Goal: Check status: Check status

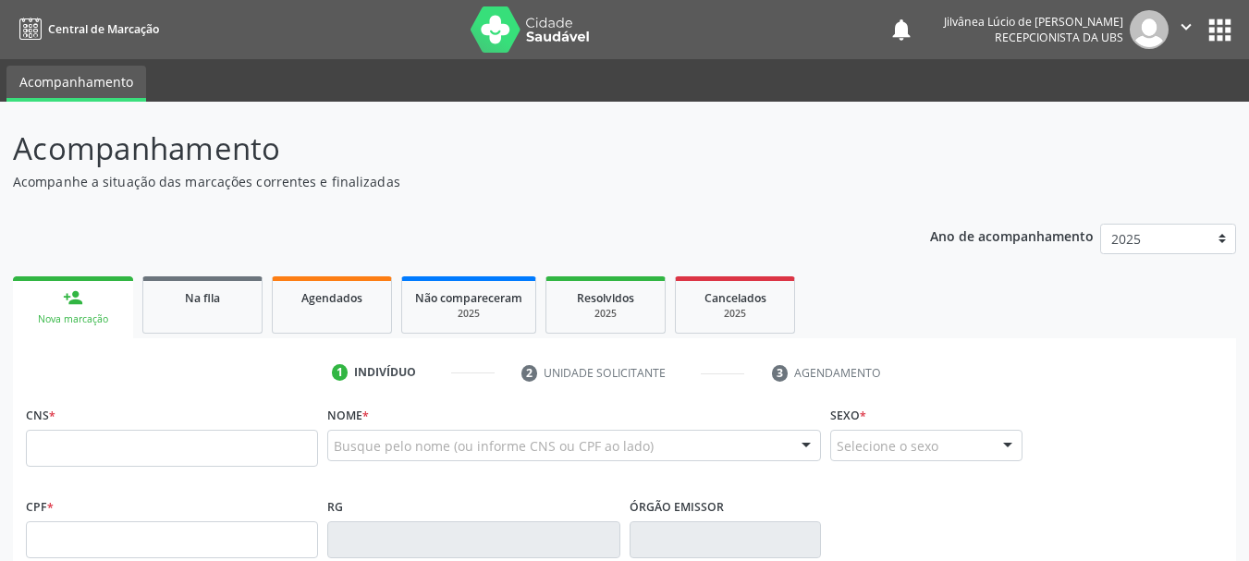
click at [592, 168] on p "Acompanhamento" at bounding box center [441, 149] width 856 height 46
click at [207, 292] on span "Na fila" at bounding box center [202, 298] width 35 height 16
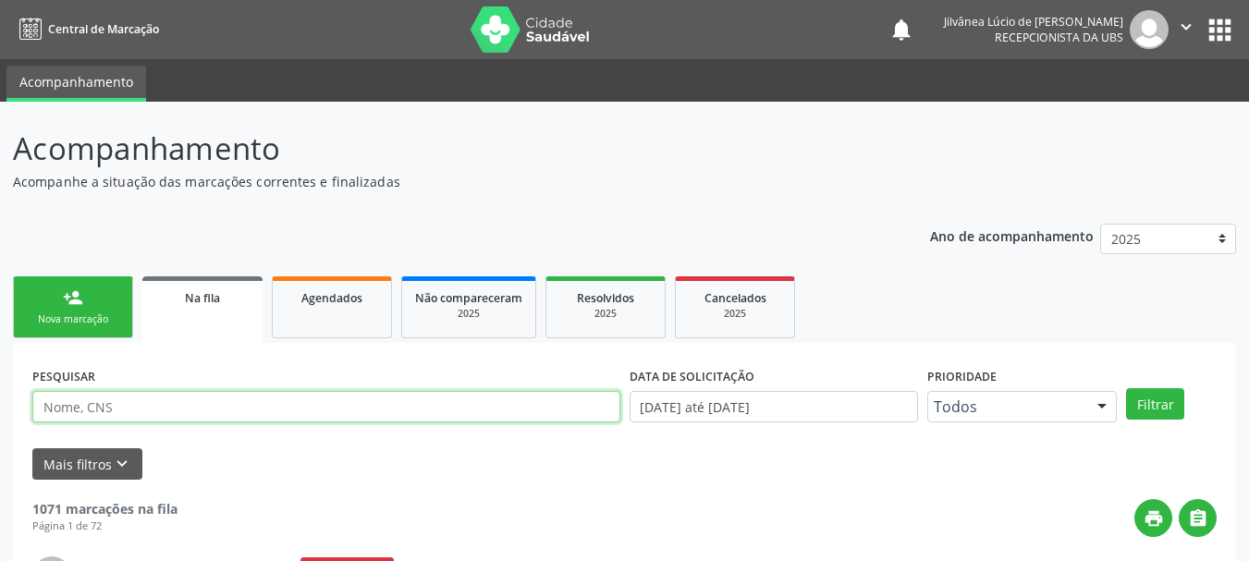
click at [262, 412] on input "text" at bounding box center [326, 406] width 588 height 31
click at [1126, 388] on button "Filtrar" at bounding box center [1155, 403] width 58 height 31
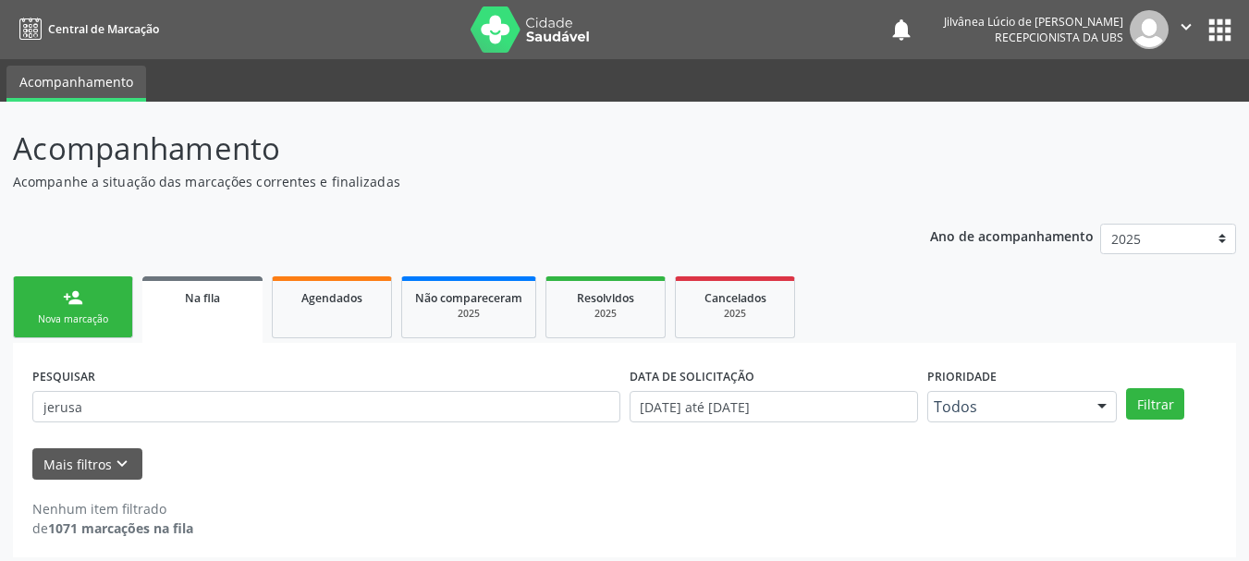
scroll to position [9, 0]
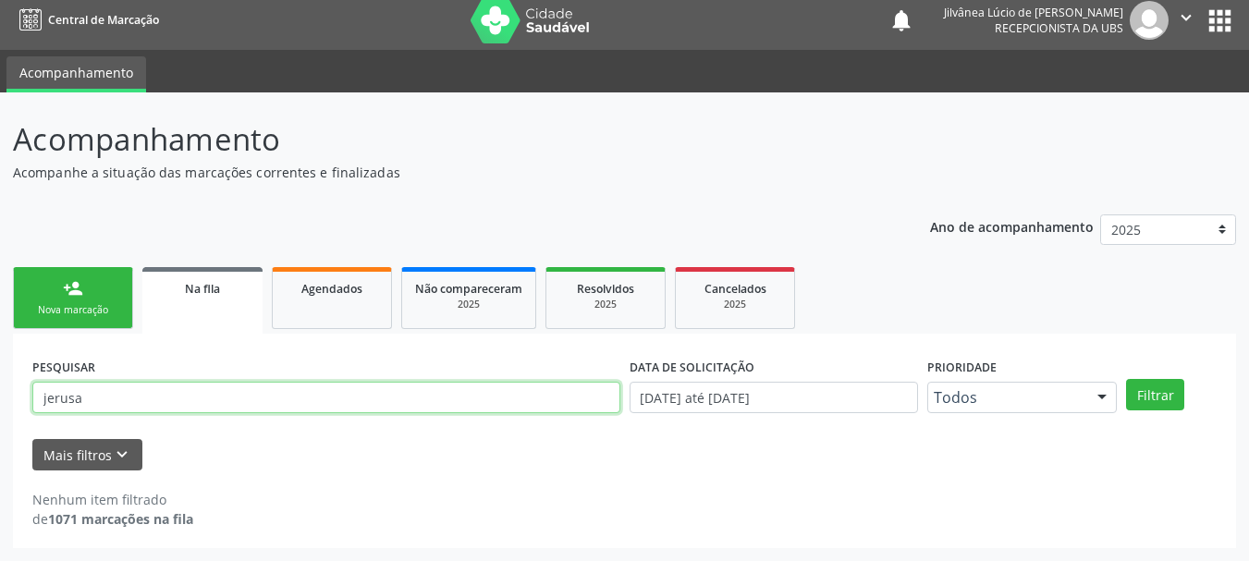
click at [74, 410] on input "jerusa" at bounding box center [326, 397] width 588 height 31
type input "jeruza"
click at [1126, 379] on button "Filtrar" at bounding box center [1155, 394] width 58 height 31
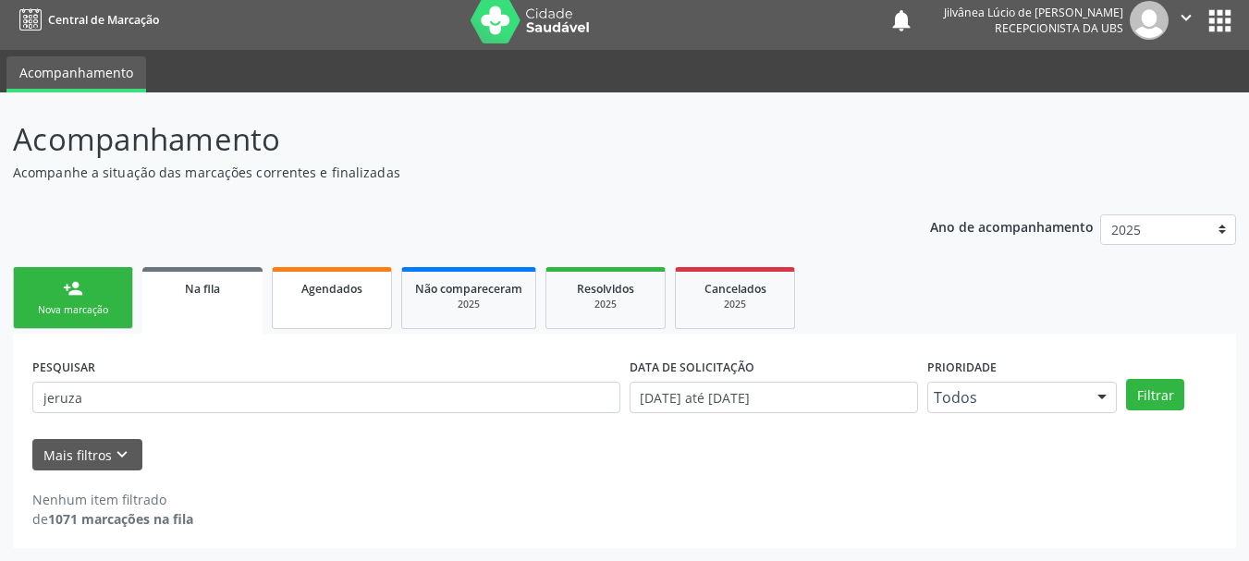
click at [333, 301] on link "Agendados" at bounding box center [332, 298] width 120 height 62
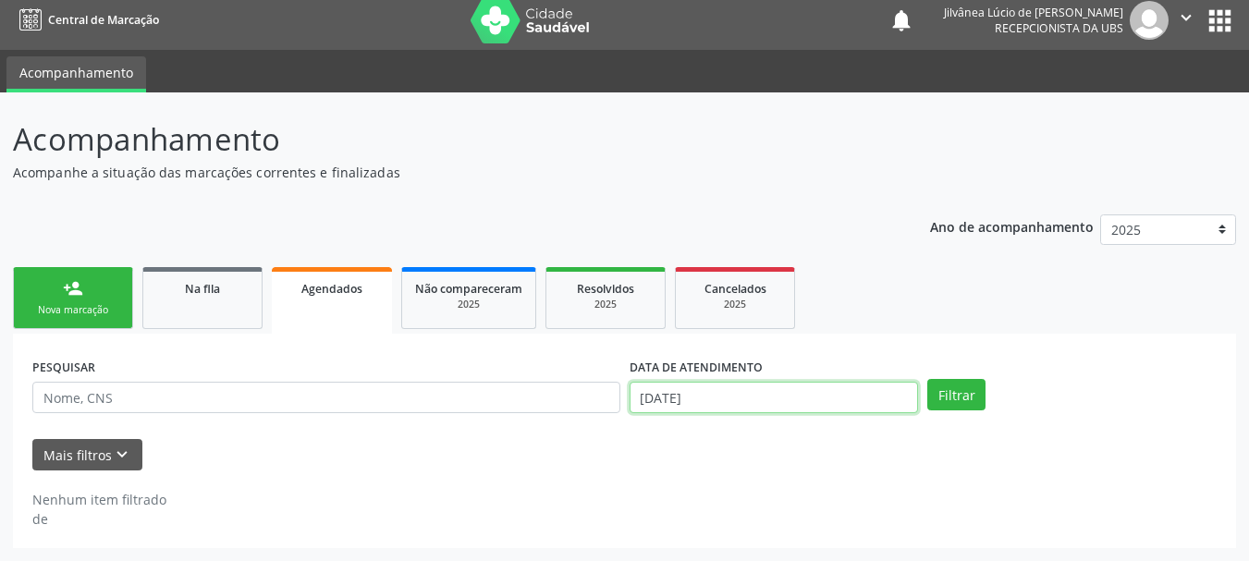
click at [703, 393] on input "[DATE]" at bounding box center [774, 397] width 289 height 31
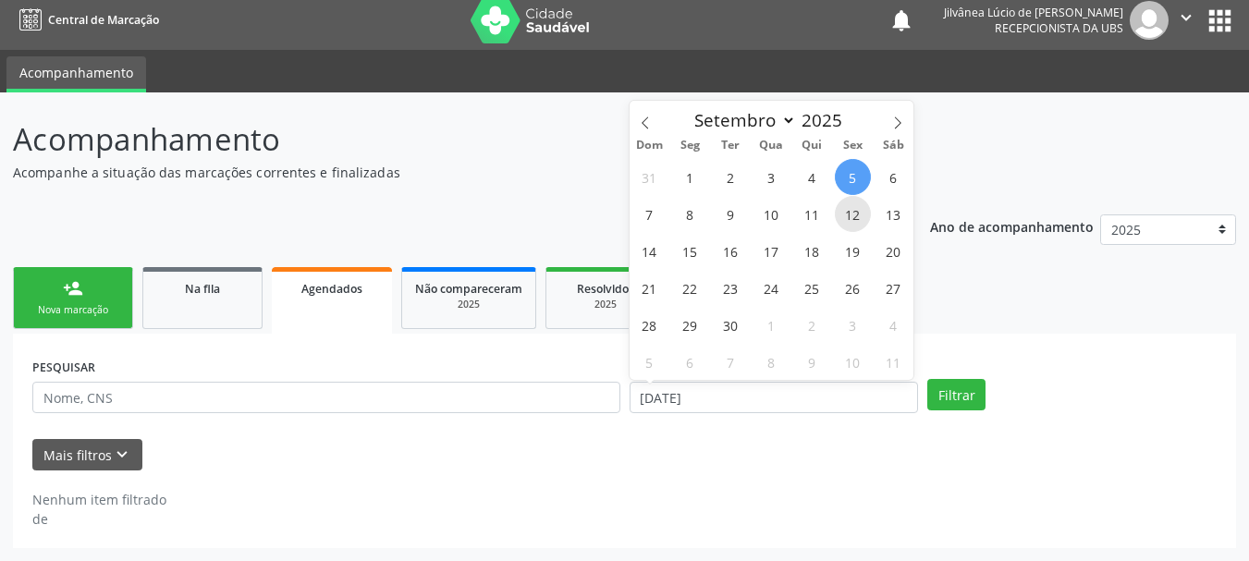
click at [854, 215] on span "12" at bounding box center [853, 214] width 36 height 36
type input "[DATE]"
click at [968, 288] on ul "person_add Nova marcação Na fila Agendados Não compareceram 2025 Resolvidos 202…" at bounding box center [625, 298] width 1224 height 71
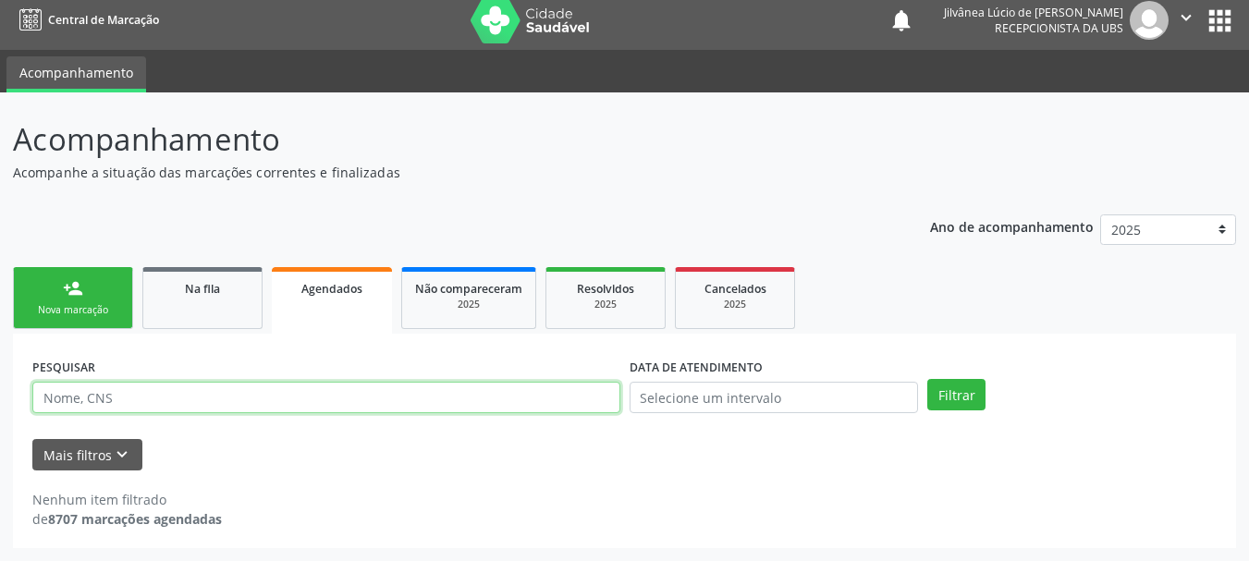
click at [231, 407] on input "text" at bounding box center [326, 397] width 588 height 31
click at [928, 379] on button "Filtrar" at bounding box center [957, 394] width 58 height 31
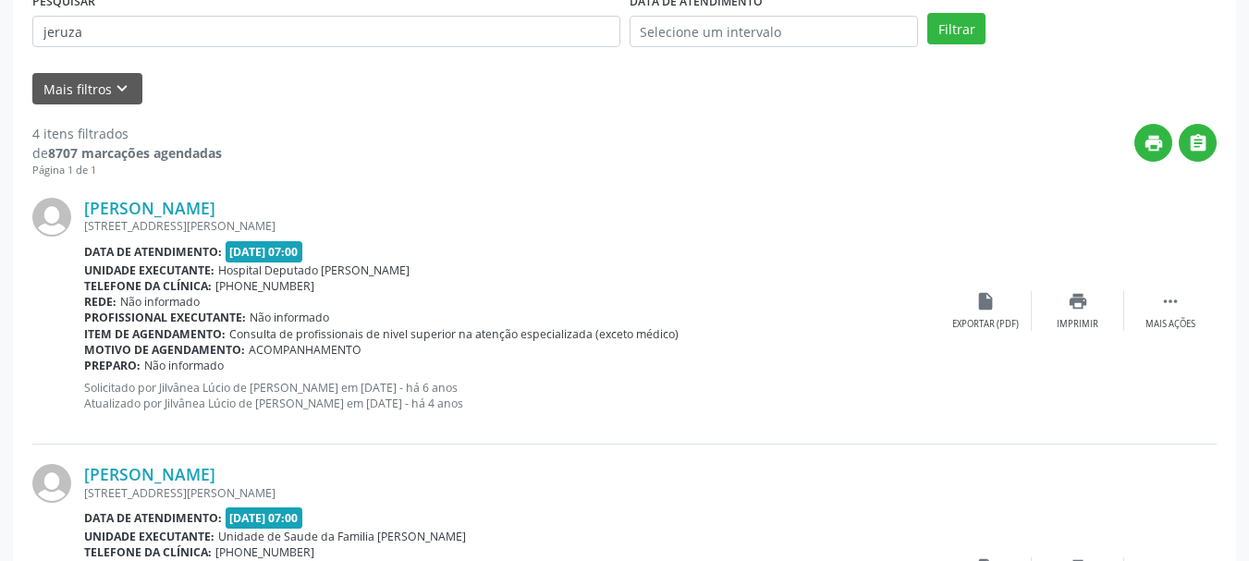
scroll to position [472, 0]
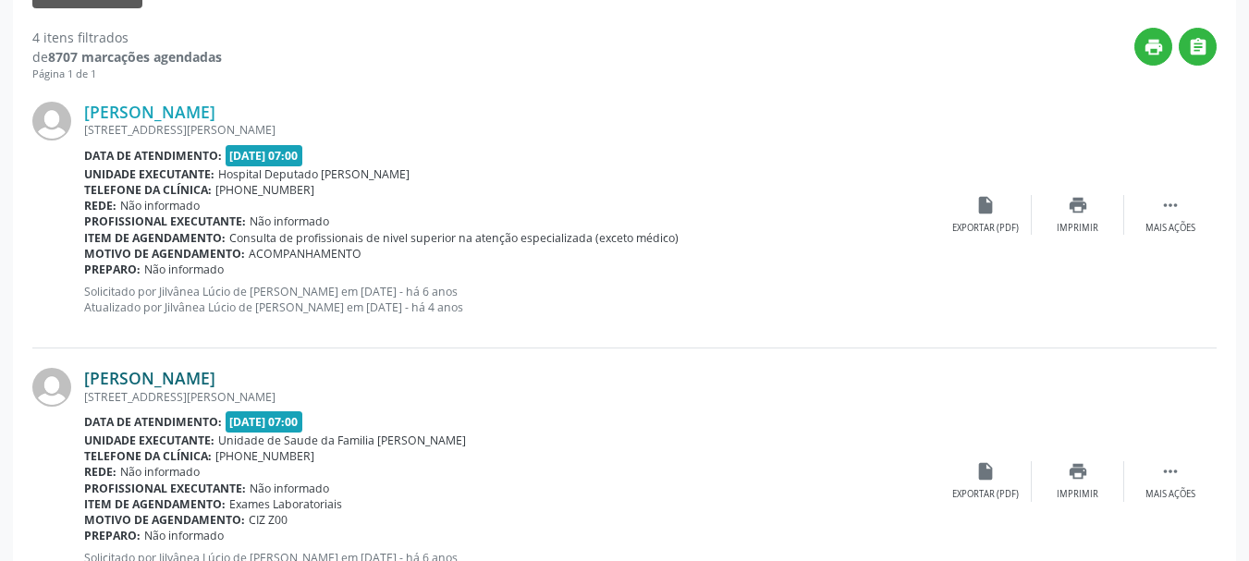
click at [195, 375] on link "[PERSON_NAME]" at bounding box center [149, 378] width 131 height 20
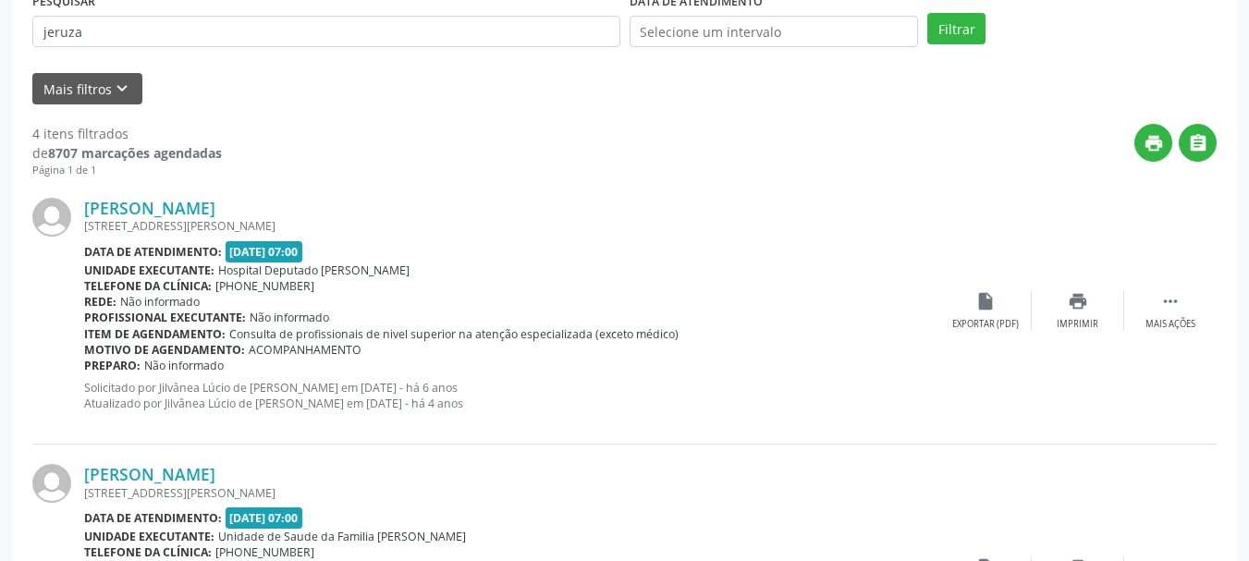
scroll to position [287, 0]
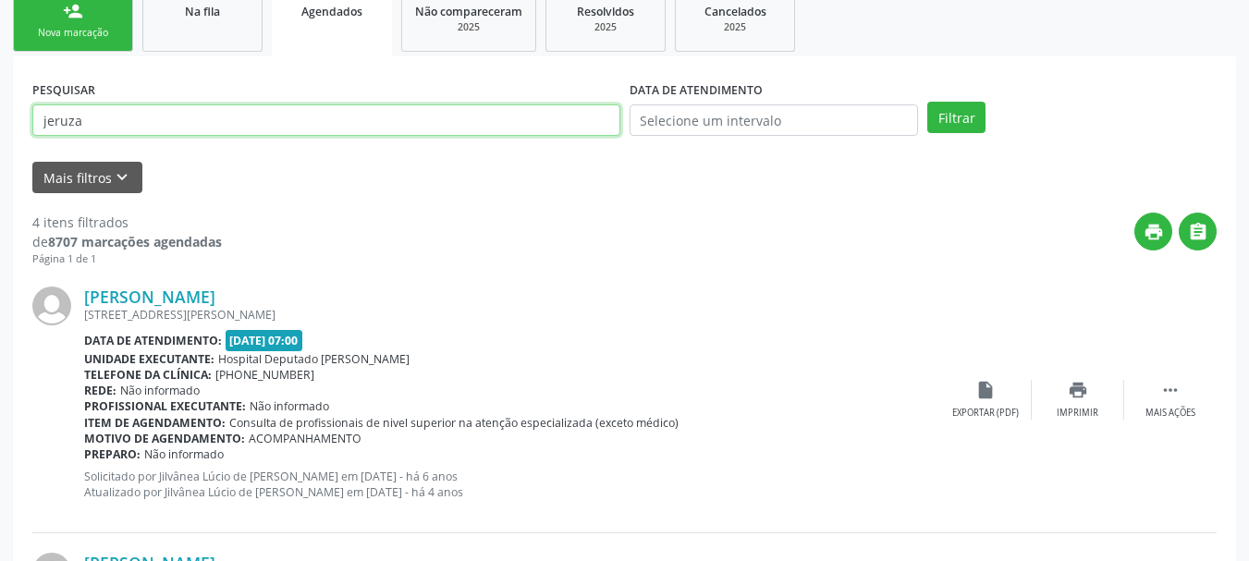
drag, startPoint x: 30, startPoint y: 119, endPoint x: 0, endPoint y: 125, distance: 30.1
click at [928, 102] on button "Filtrar" at bounding box center [957, 117] width 58 height 31
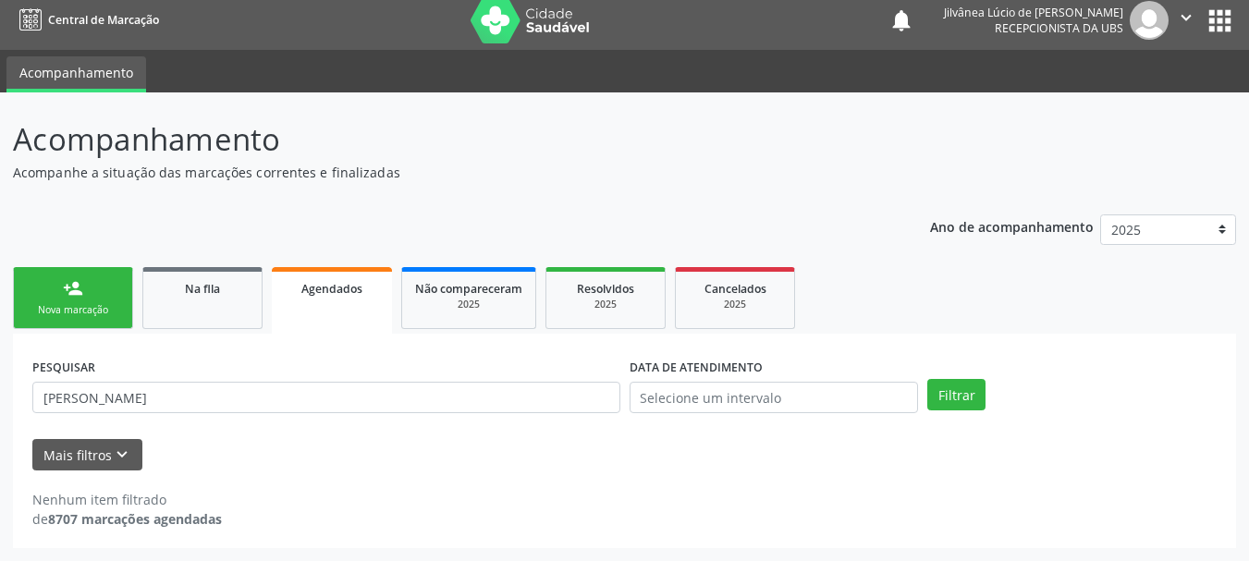
scroll to position [9, 0]
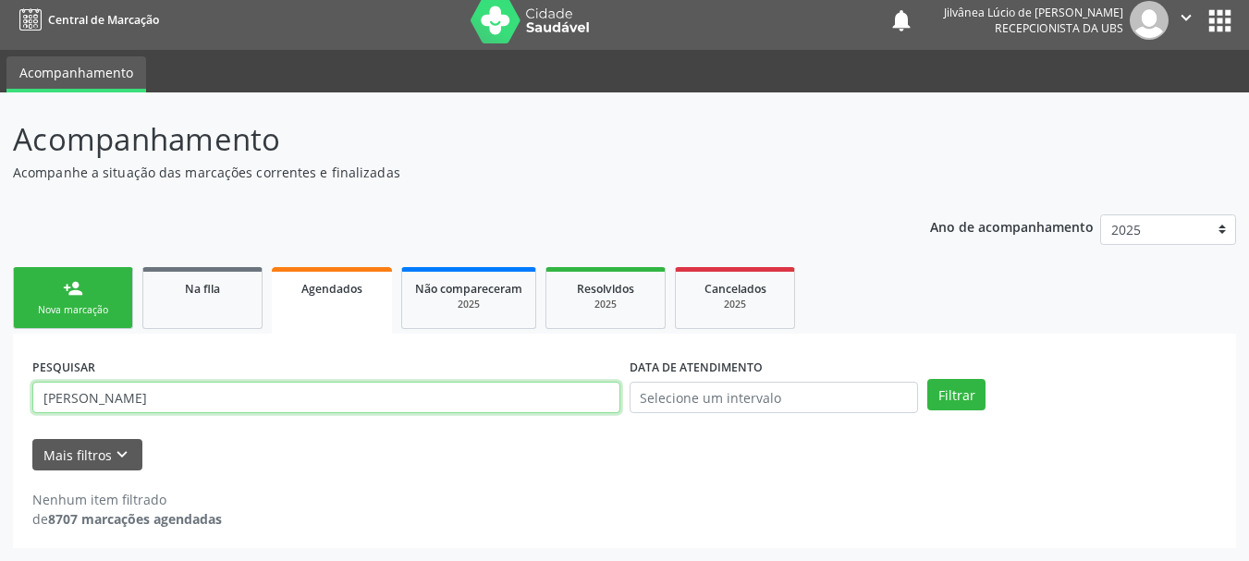
click at [165, 404] on input "[PERSON_NAME]" at bounding box center [326, 397] width 588 height 31
click at [928, 379] on button "Filtrar" at bounding box center [957, 394] width 58 height 31
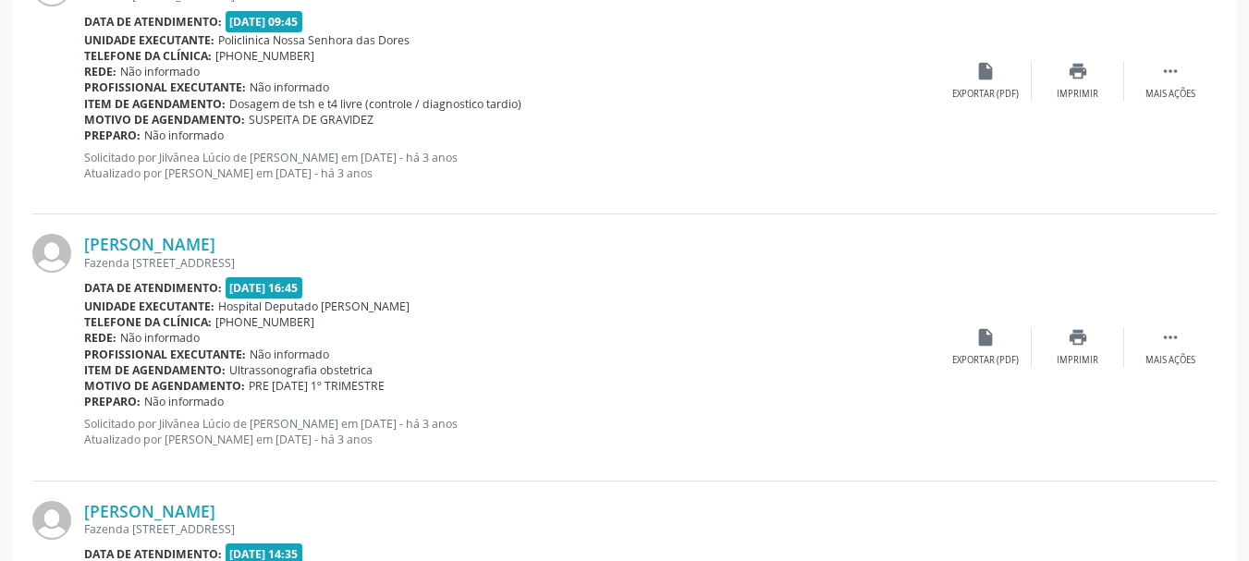
scroll to position [657, 0]
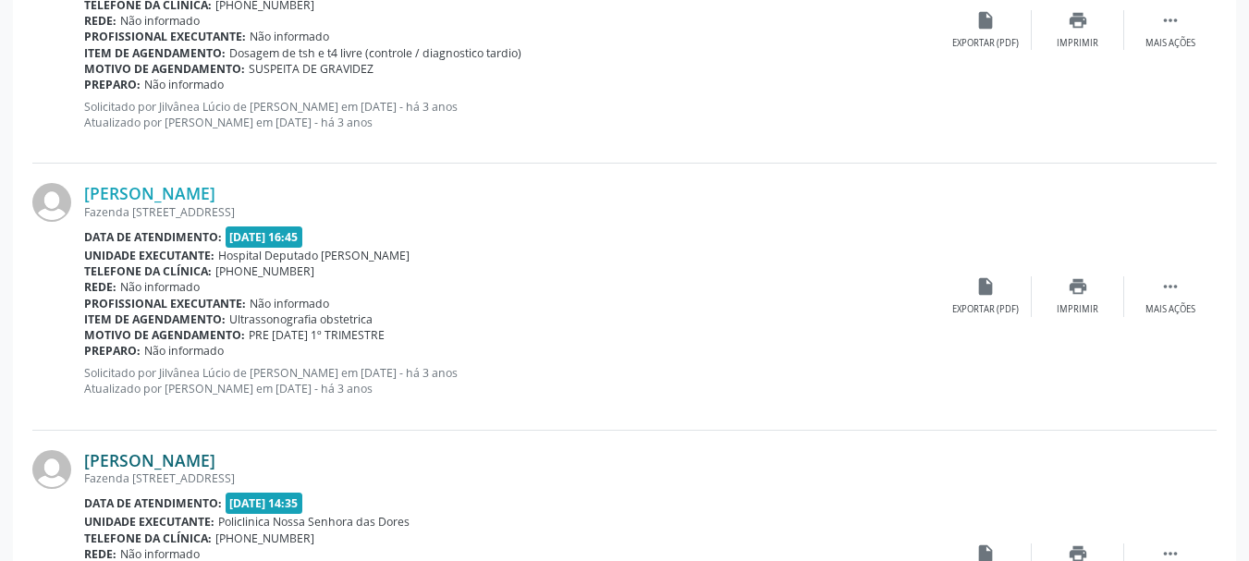
click at [199, 461] on link "[PERSON_NAME]" at bounding box center [149, 460] width 131 height 20
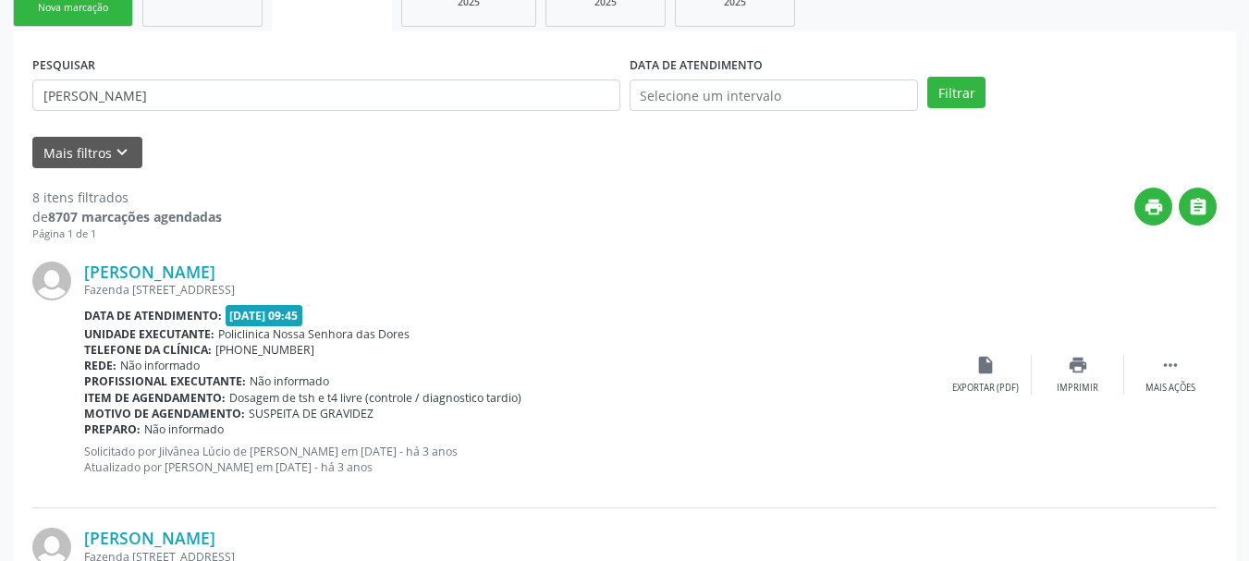
scroll to position [307, 0]
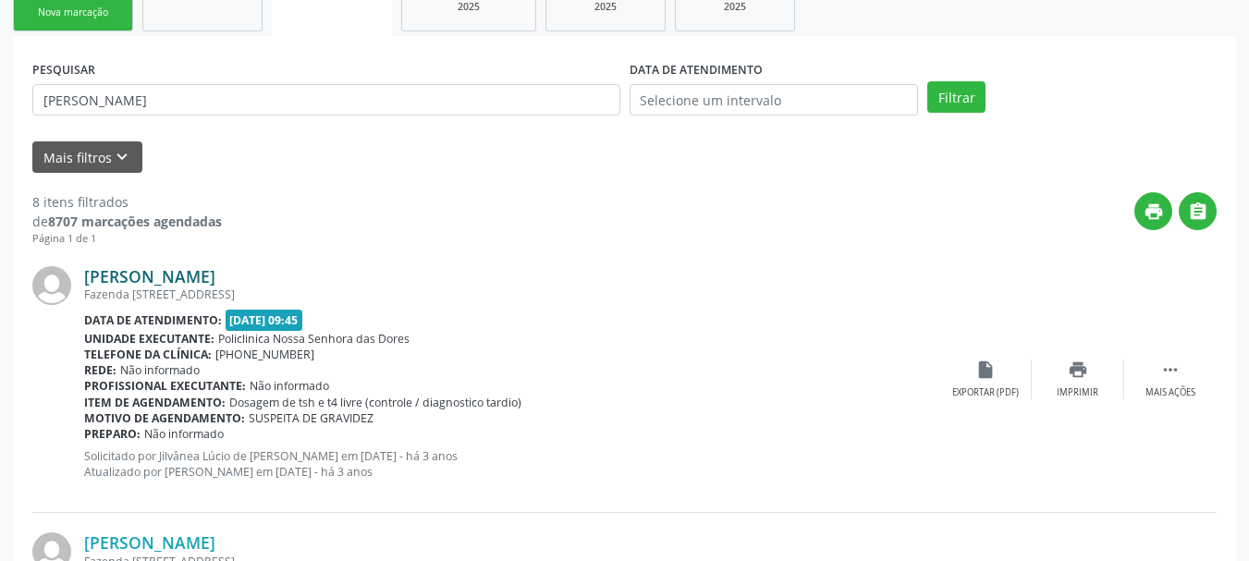
click at [188, 278] on link "[PERSON_NAME]" at bounding box center [149, 276] width 131 height 20
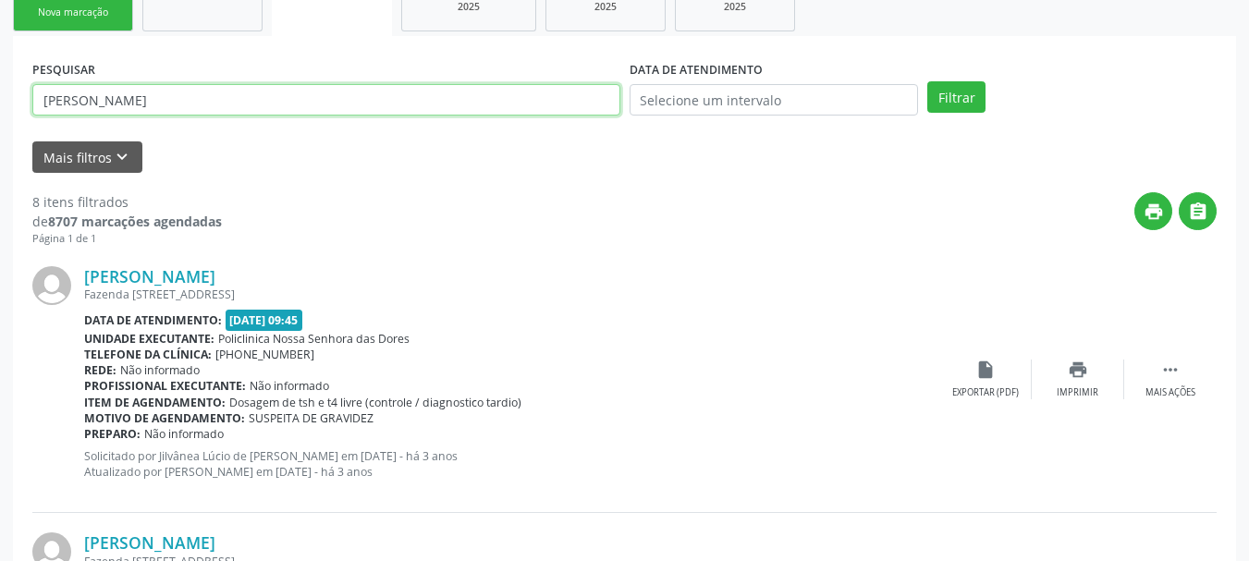
drag, startPoint x: 202, startPoint y: 104, endPoint x: 0, endPoint y: 117, distance: 202.0
click at [928, 81] on button "Filtrar" at bounding box center [957, 96] width 58 height 31
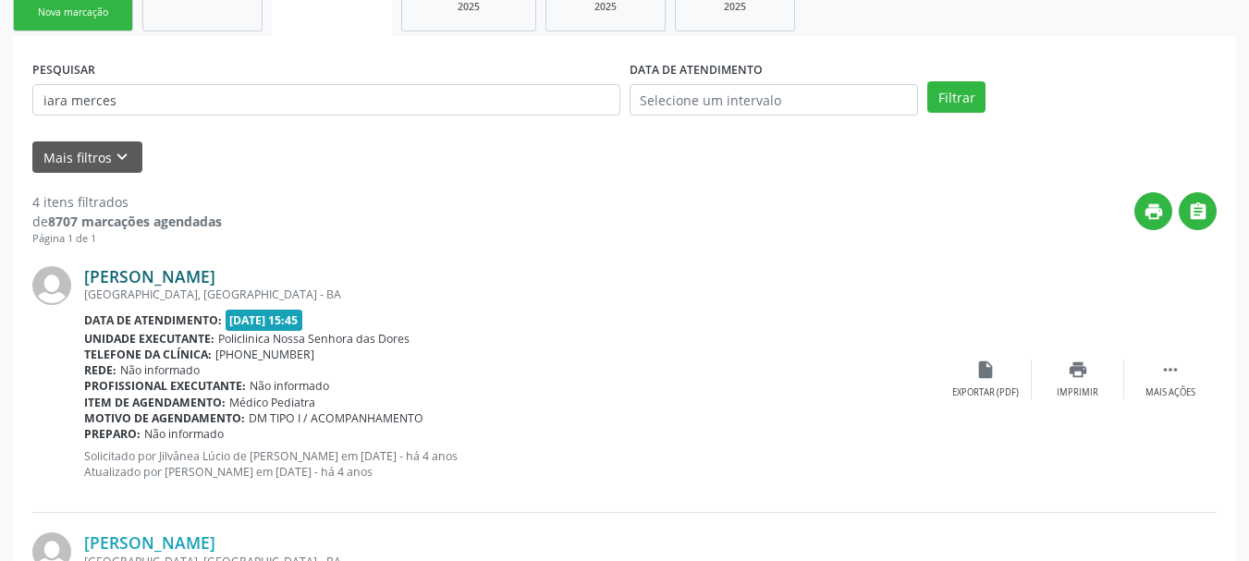
click at [182, 275] on link "[PERSON_NAME]" at bounding box center [149, 276] width 131 height 20
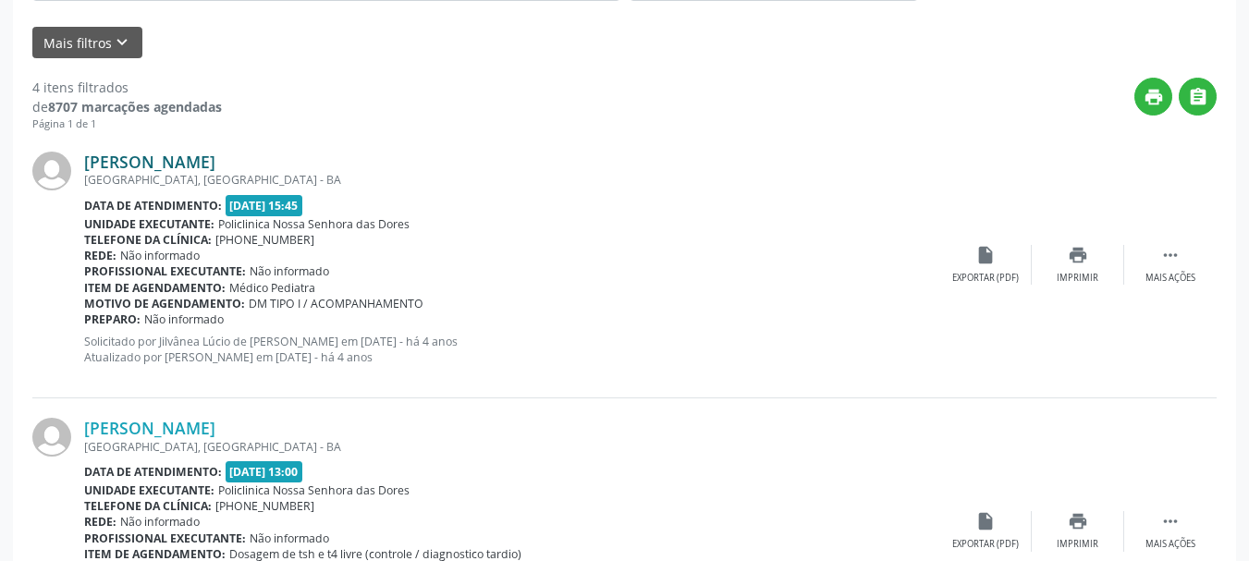
scroll to position [584, 0]
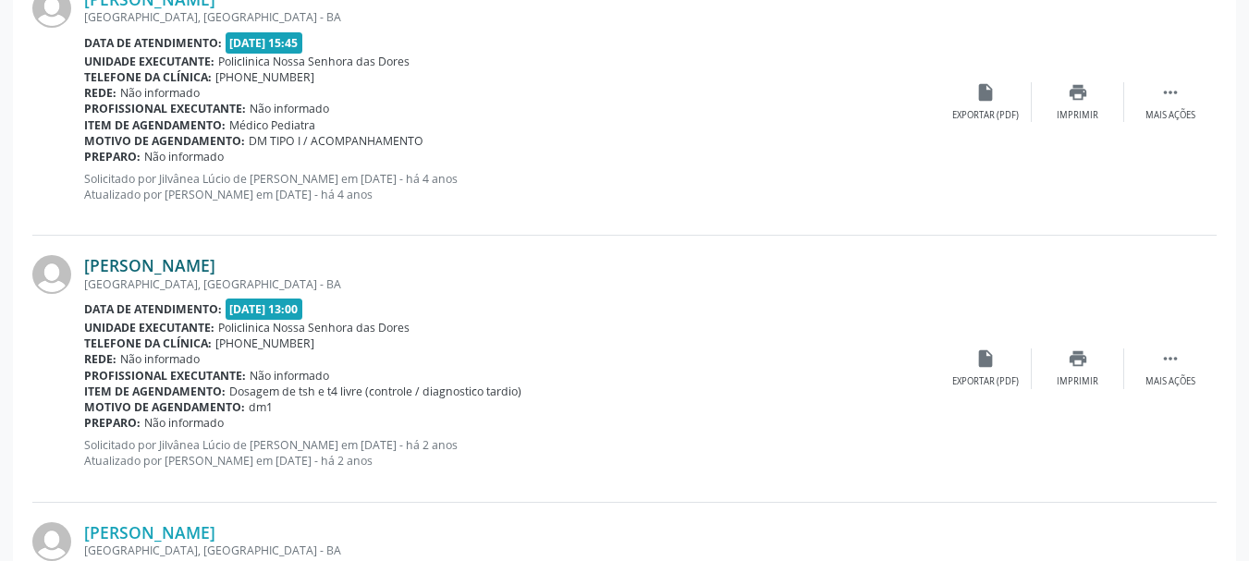
click at [202, 266] on link "[PERSON_NAME]" at bounding box center [149, 265] width 131 height 20
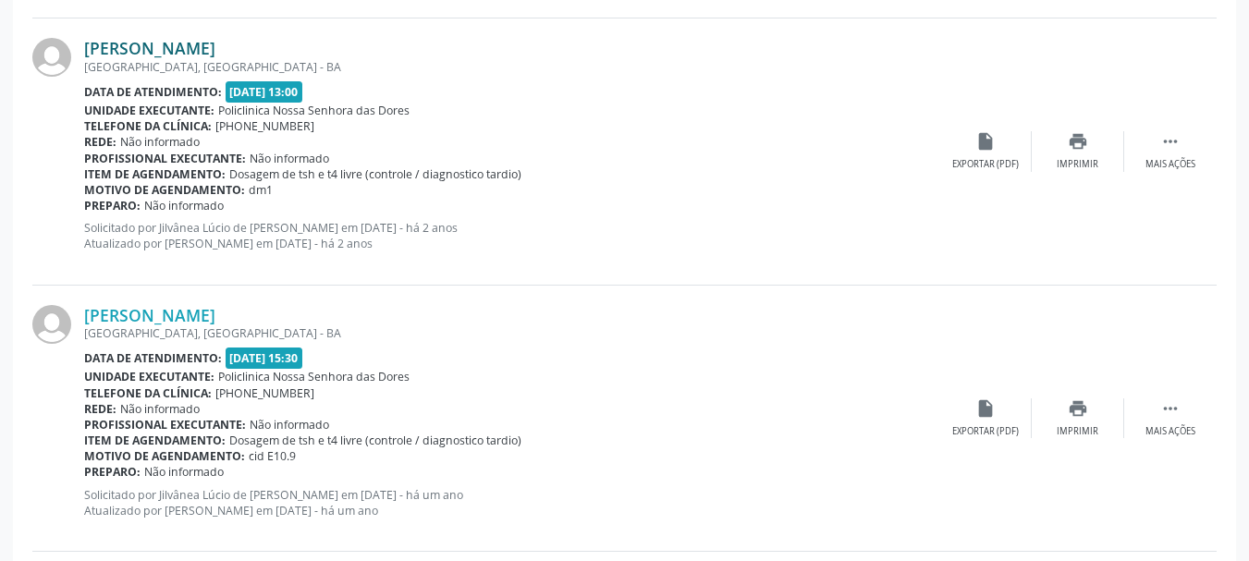
scroll to position [862, 0]
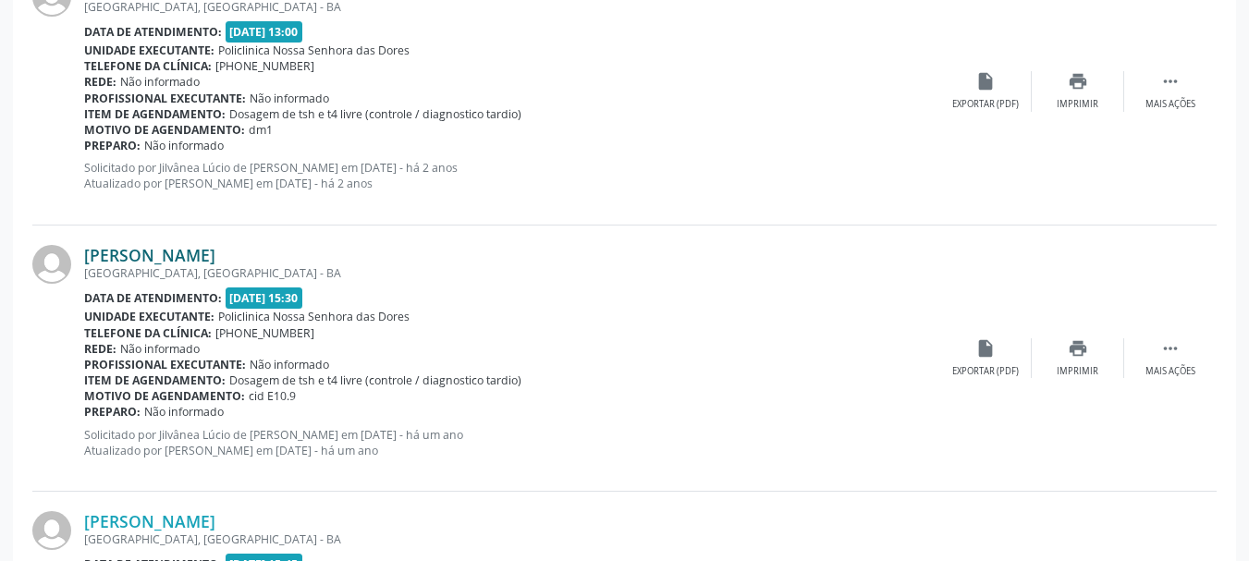
click at [209, 252] on link "[PERSON_NAME]" at bounding box center [149, 255] width 131 height 20
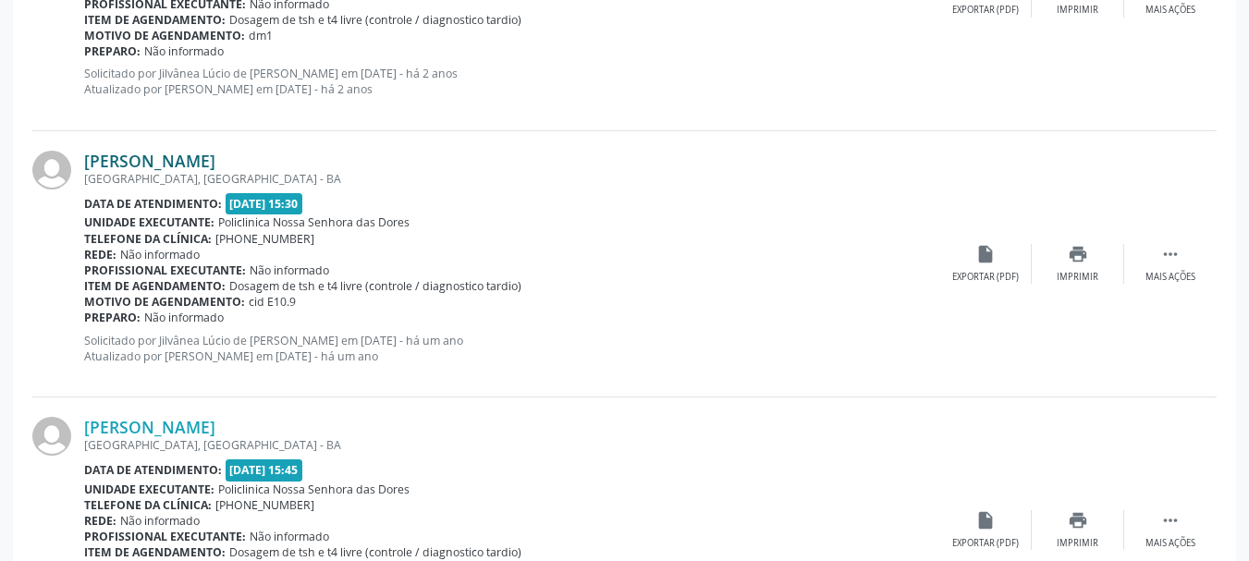
scroll to position [1090, 0]
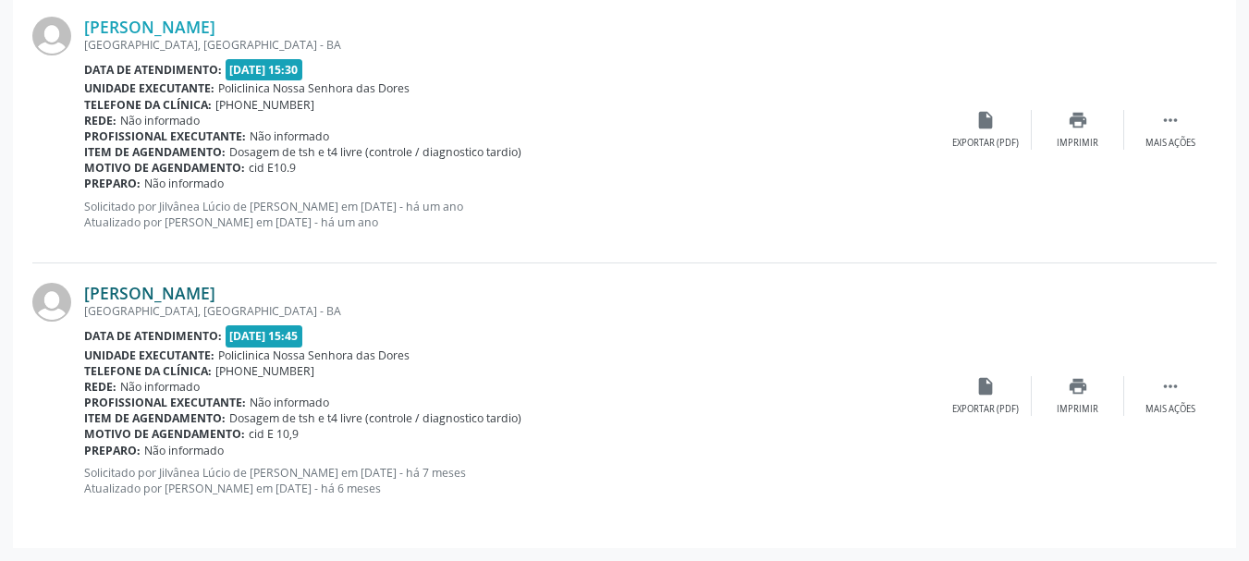
click at [215, 283] on link "[PERSON_NAME]" at bounding box center [149, 293] width 131 height 20
click at [215, 291] on link "[PERSON_NAME]" at bounding box center [149, 293] width 131 height 20
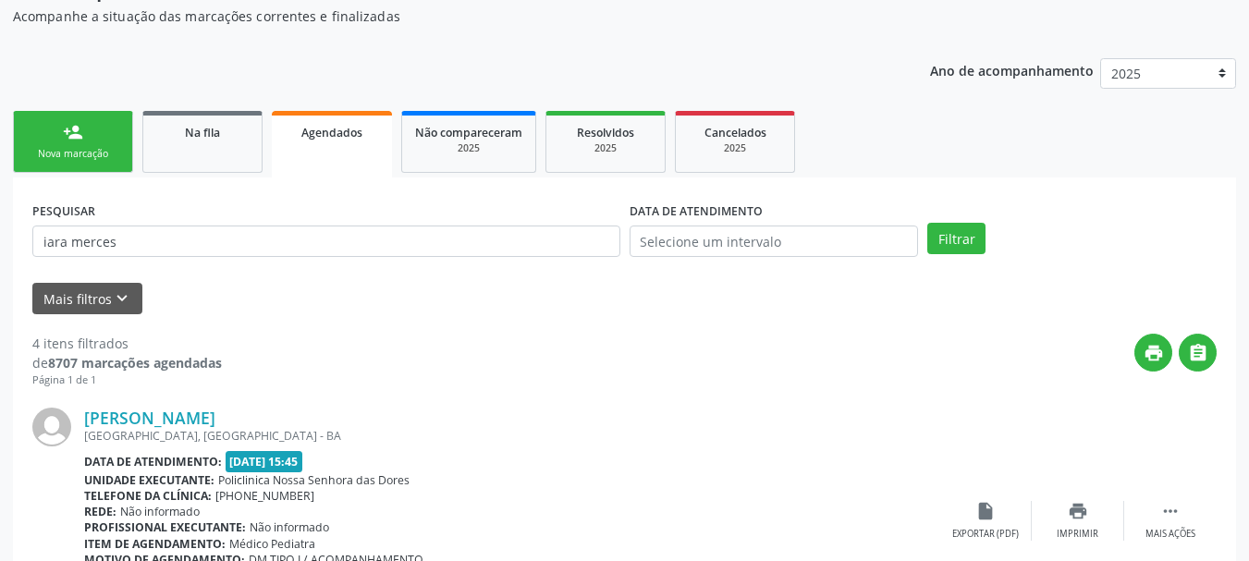
scroll to position [0, 0]
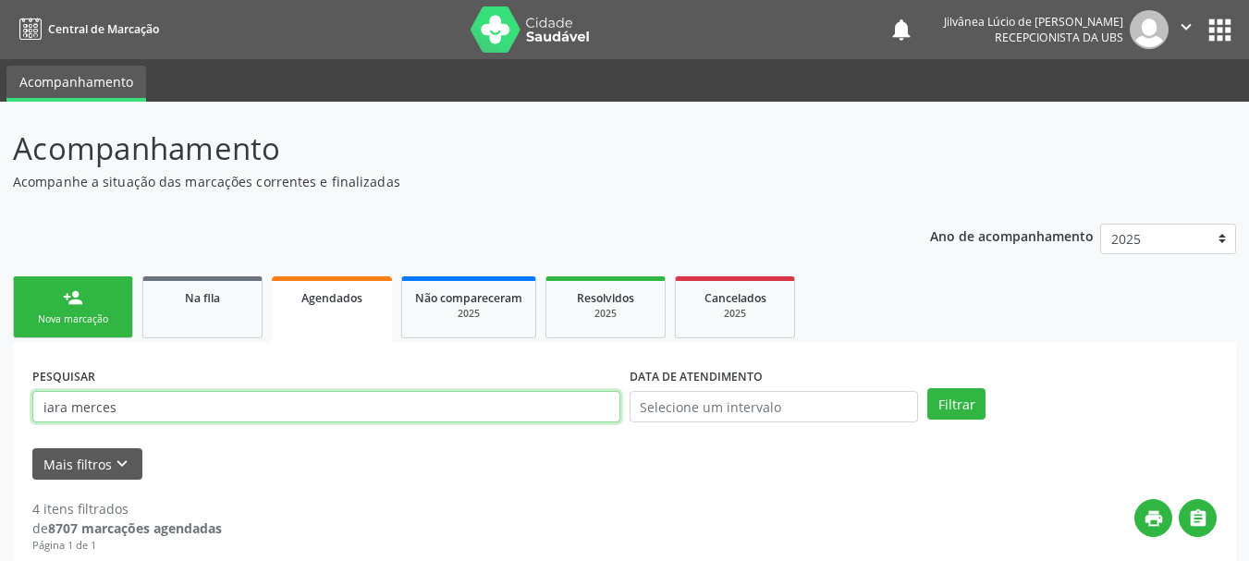
drag, startPoint x: 119, startPoint y: 404, endPoint x: 0, endPoint y: 383, distance: 121.2
paste input "Cicleia Meces Maia"
type input "Cicleia Meces Maia"
click at [928, 388] on button "Filtrar" at bounding box center [957, 403] width 58 height 31
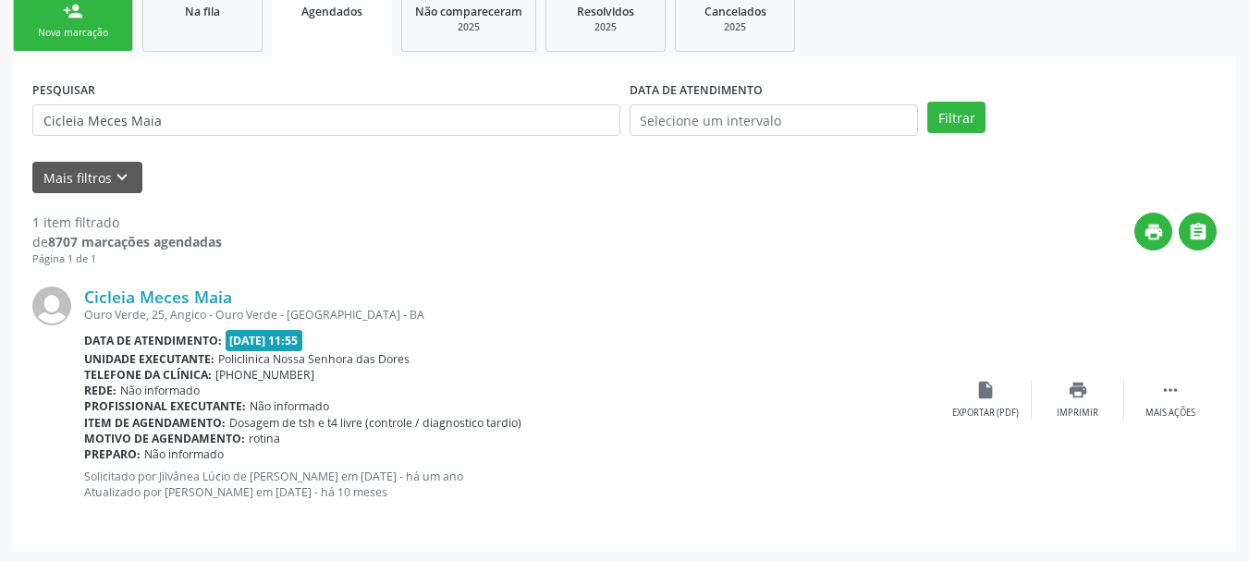
scroll to position [290, 0]
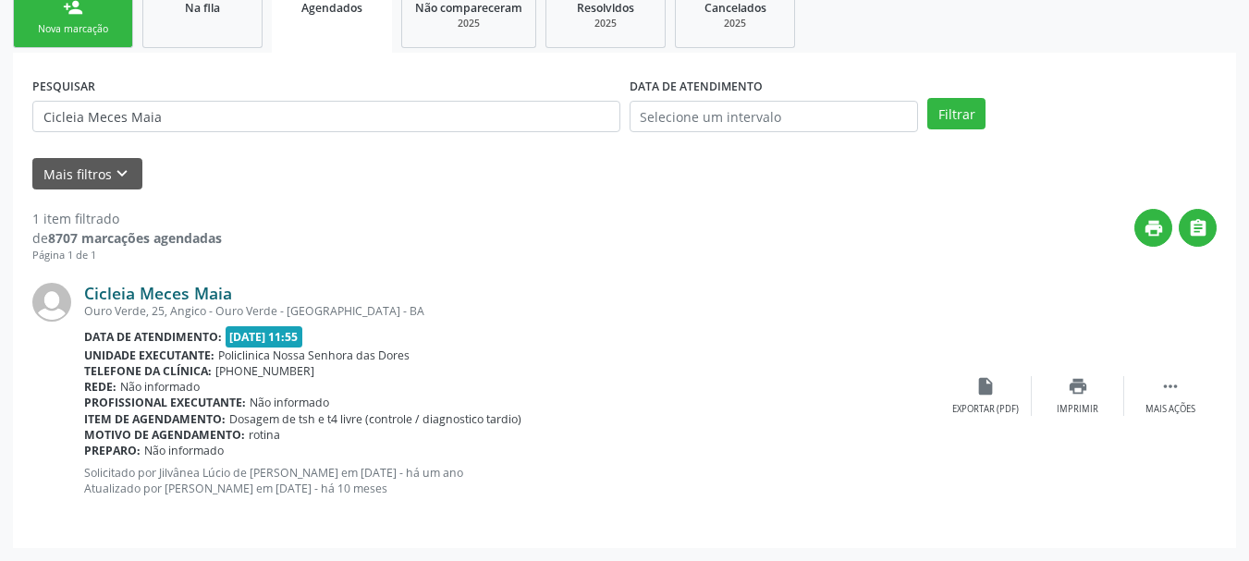
click at [181, 285] on link "Cicleia Meces Maia" at bounding box center [158, 293] width 148 height 20
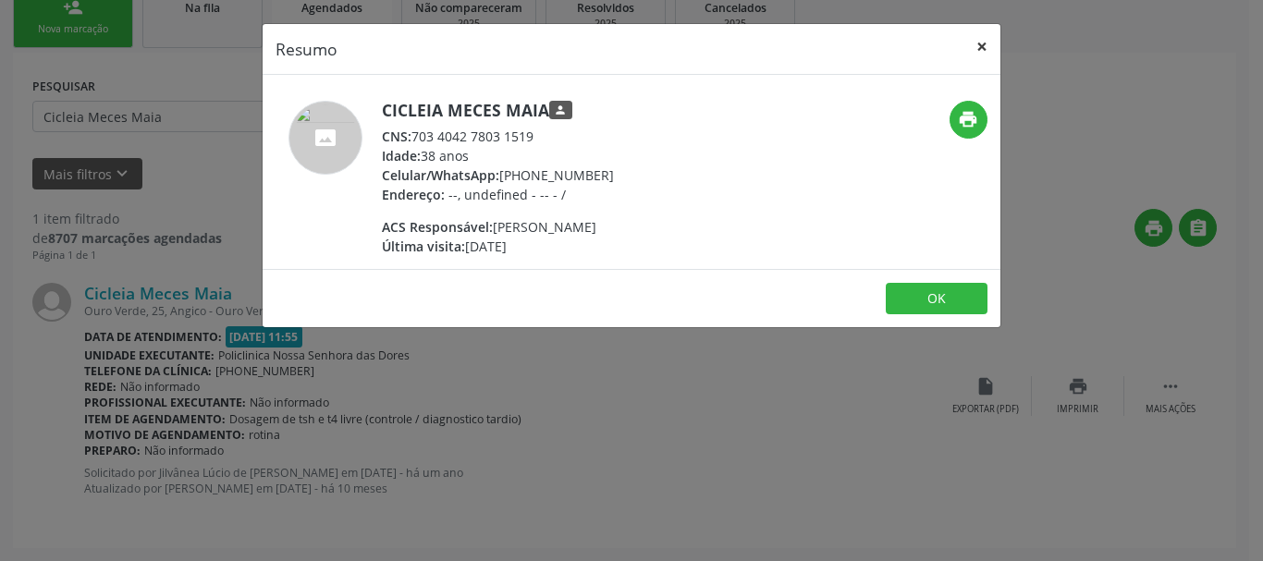
click at [986, 38] on button "×" at bounding box center [982, 46] width 37 height 45
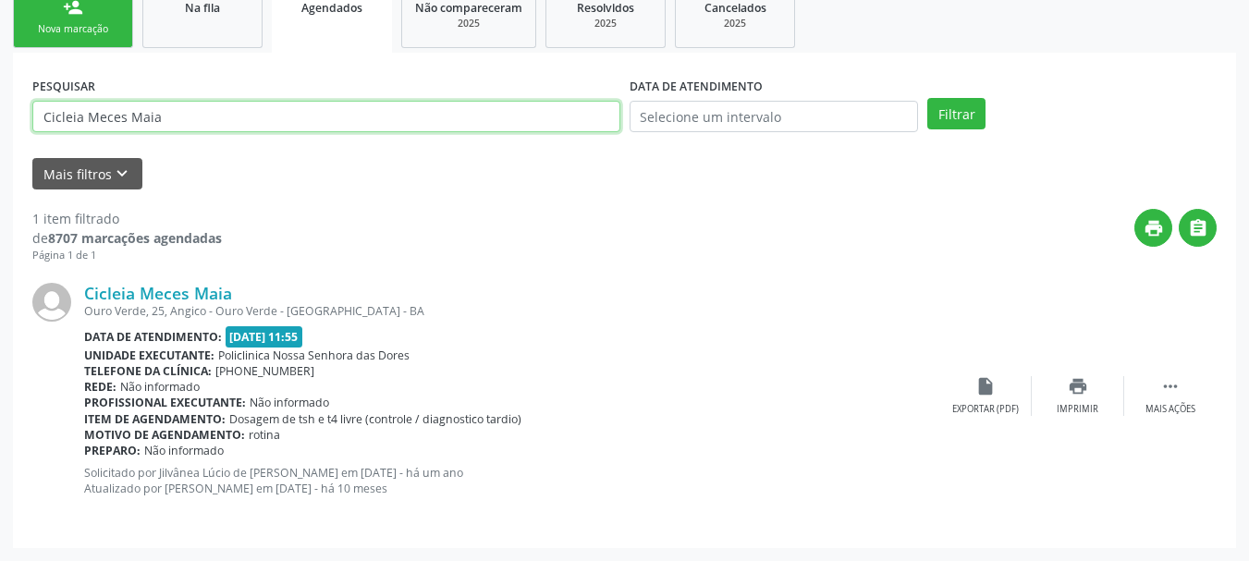
drag, startPoint x: 200, startPoint y: 116, endPoint x: 0, endPoint y: 143, distance: 201.7
click at [0, 143] on div "Acompanhamento Acompanhe a situação das marcações correntes e finalizadas Relat…" at bounding box center [624, 186] width 1249 height 750
click at [928, 98] on button "Filtrar" at bounding box center [957, 113] width 58 height 31
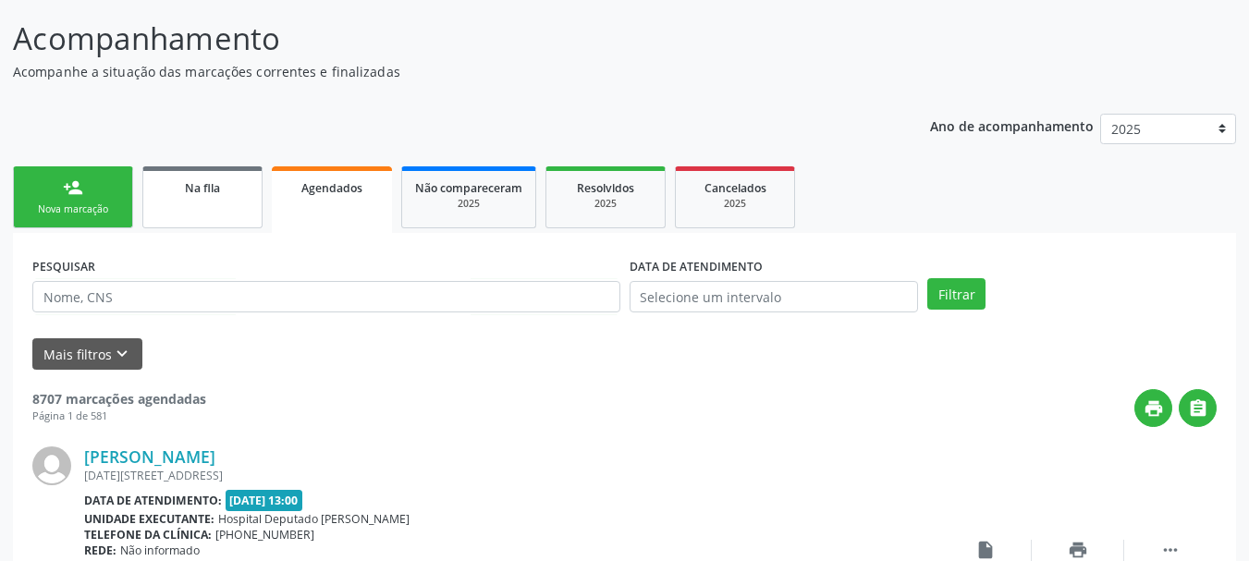
scroll to position [105, 0]
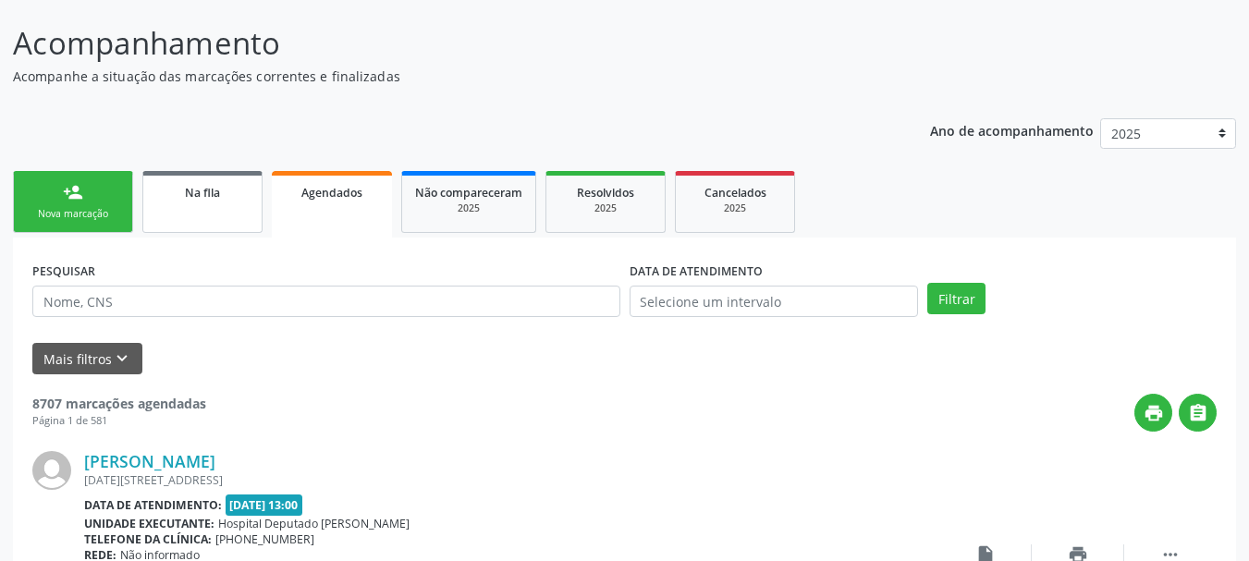
click at [209, 195] on span "Na fila" at bounding box center [202, 193] width 35 height 16
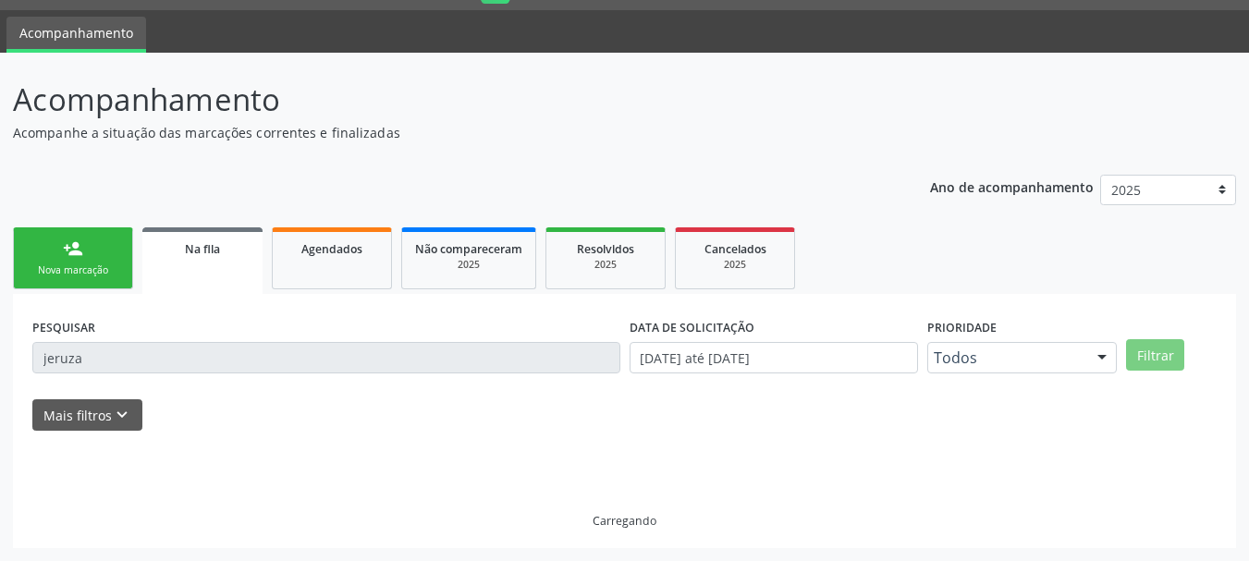
scroll to position [9, 0]
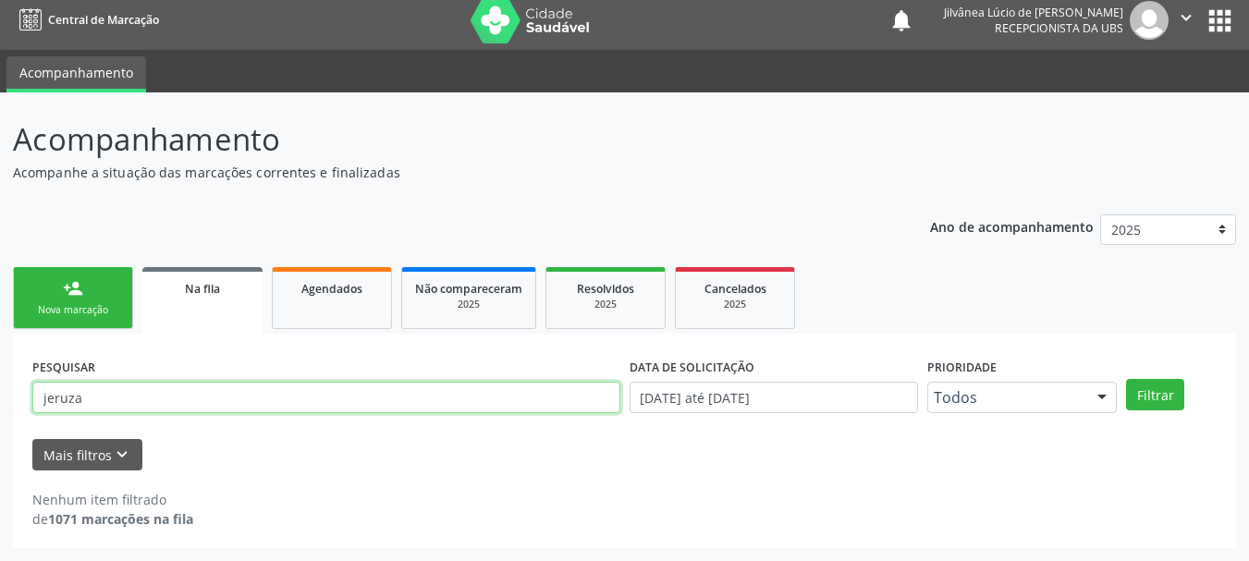
drag, startPoint x: 105, startPoint y: 390, endPoint x: 0, endPoint y: 394, distance: 104.6
click at [0, 394] on div "Acompanhamento Acompanhe a situação das marcações correntes e finalizadas Relat…" at bounding box center [624, 326] width 1249 height 469
click at [1126, 379] on button "Filtrar" at bounding box center [1155, 394] width 58 height 31
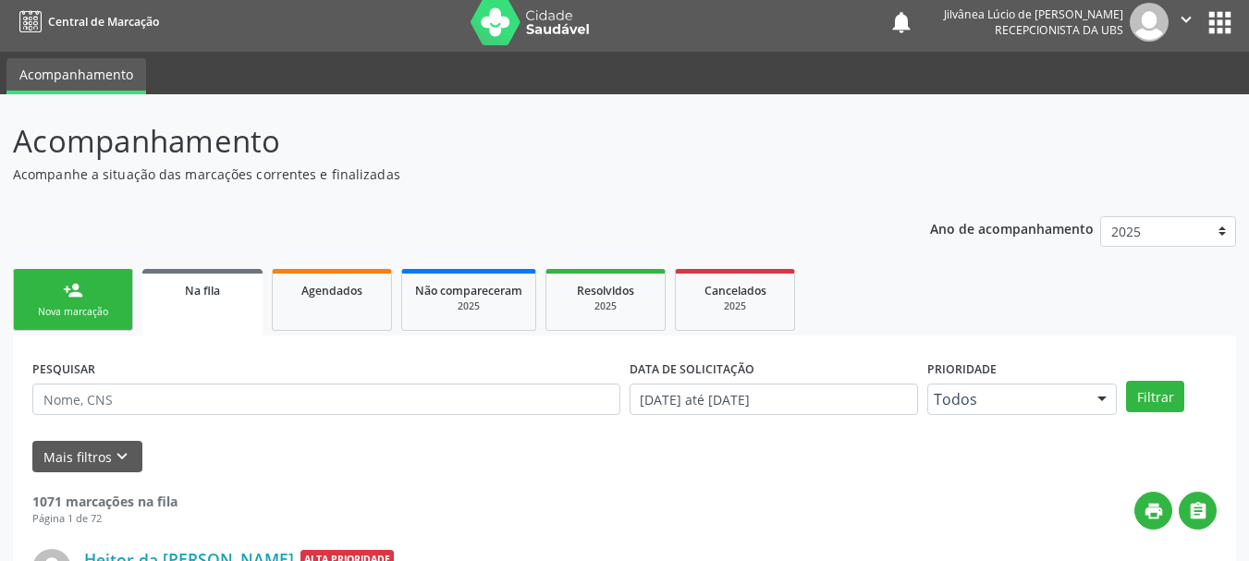
scroll to position [0, 0]
